Goal: Task Accomplishment & Management: Use online tool/utility

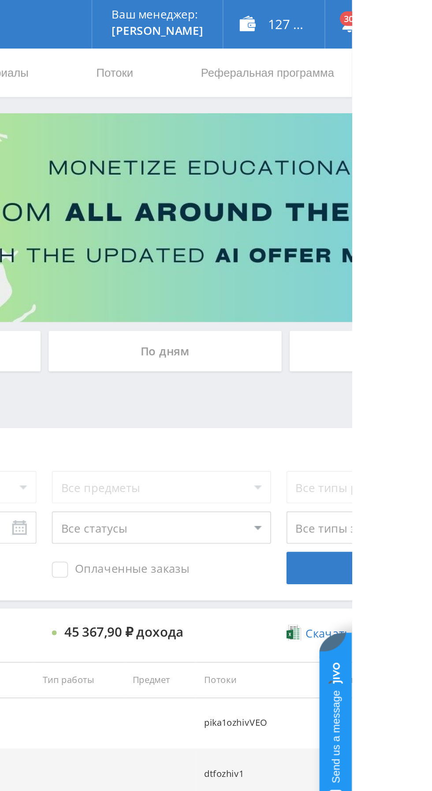
click at [303, 191] on div "По дням" at bounding box center [330, 191] width 127 height 22
click at [0, 0] on input "По дням" at bounding box center [0, 0] width 0 height 0
